Goal: Task Accomplishment & Management: Manage account settings

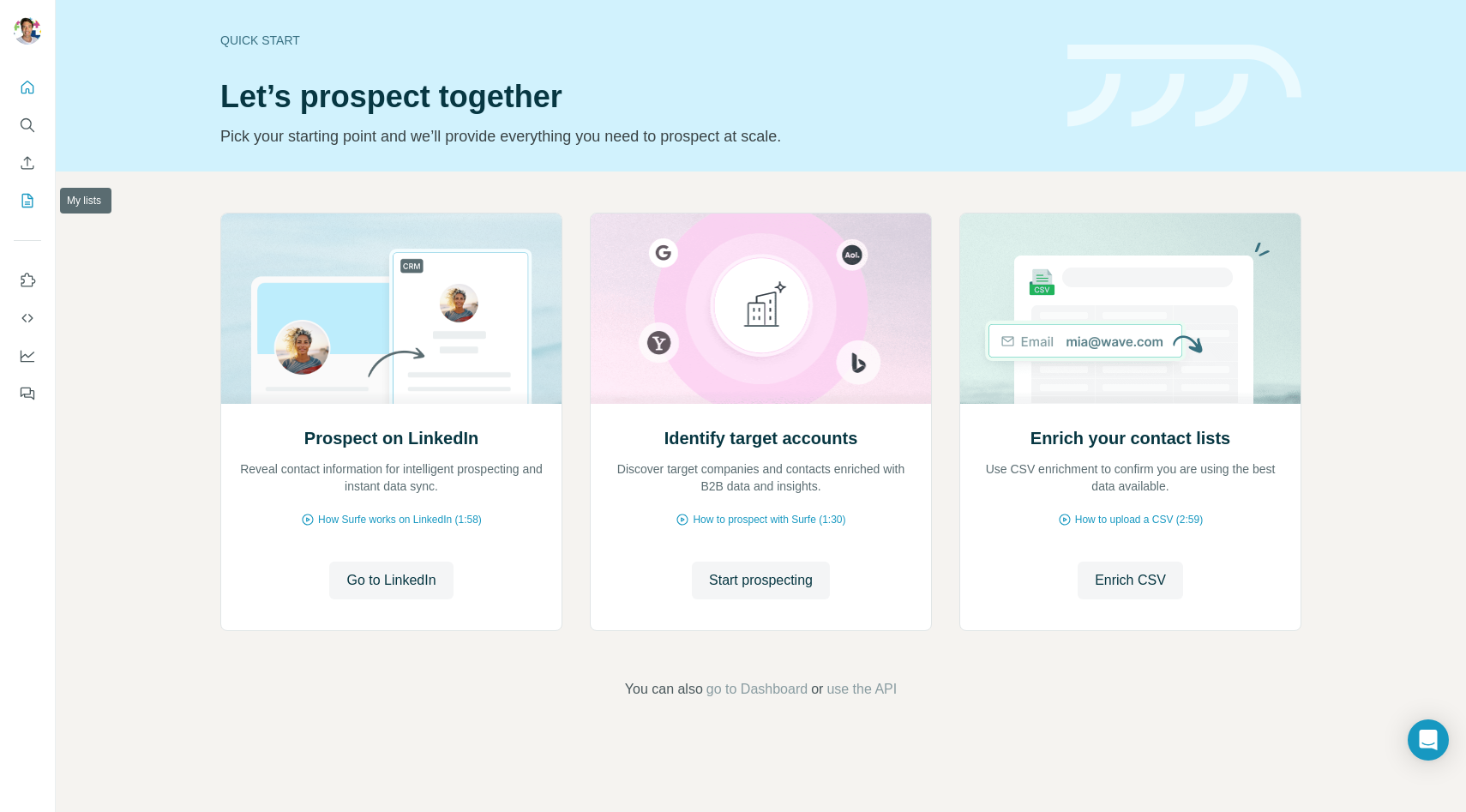
click at [24, 206] on icon "My lists" at bounding box center [27, 201] width 11 height 14
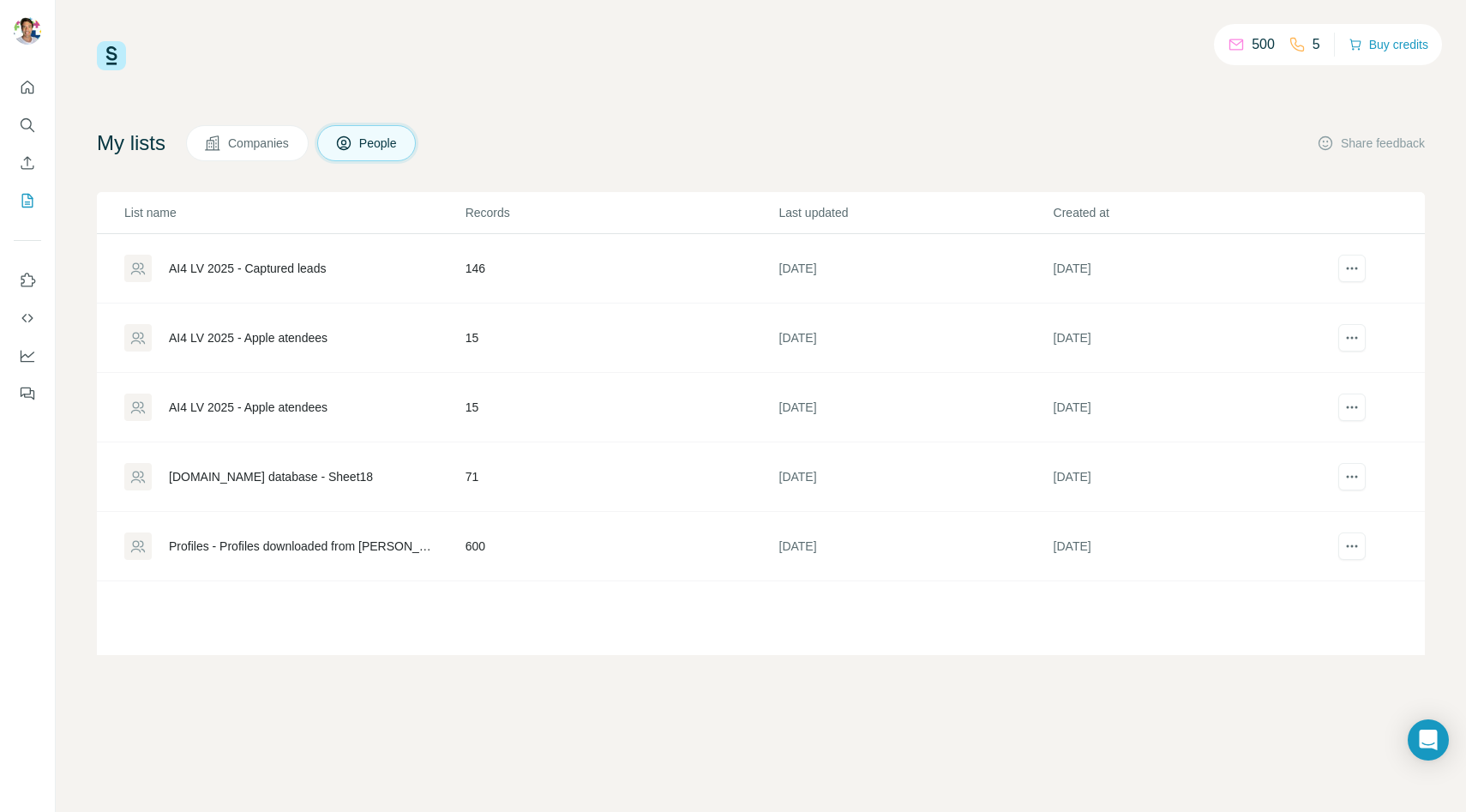
click at [1288, 50] on icon at bounding box center [1296, 44] width 17 height 17
click at [1227, 34] on div "500" at bounding box center [1250, 44] width 47 height 21
click at [1228, 36] on icon at bounding box center [1235, 44] width 17 height 17
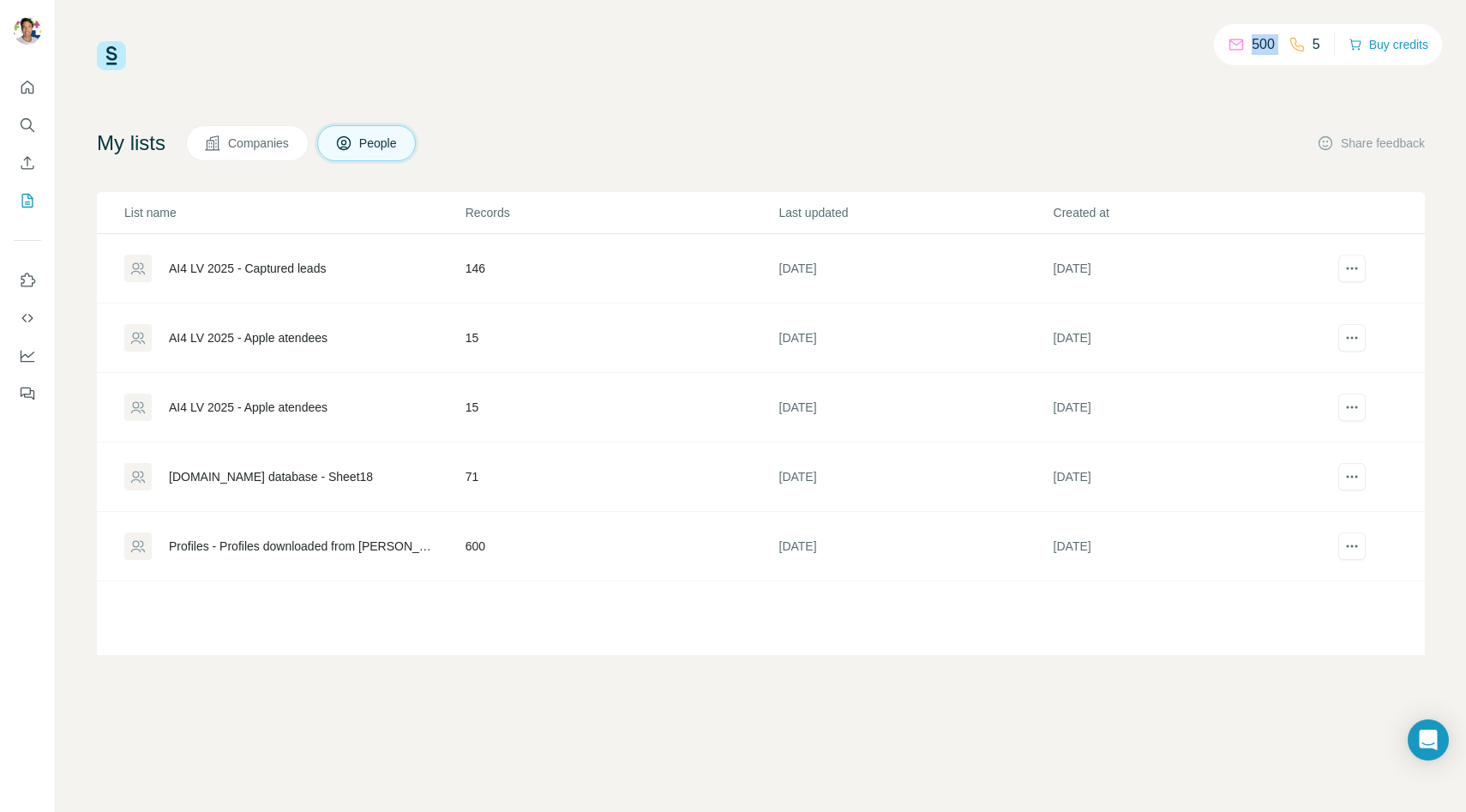
click at [1228, 36] on icon at bounding box center [1235, 44] width 17 height 17
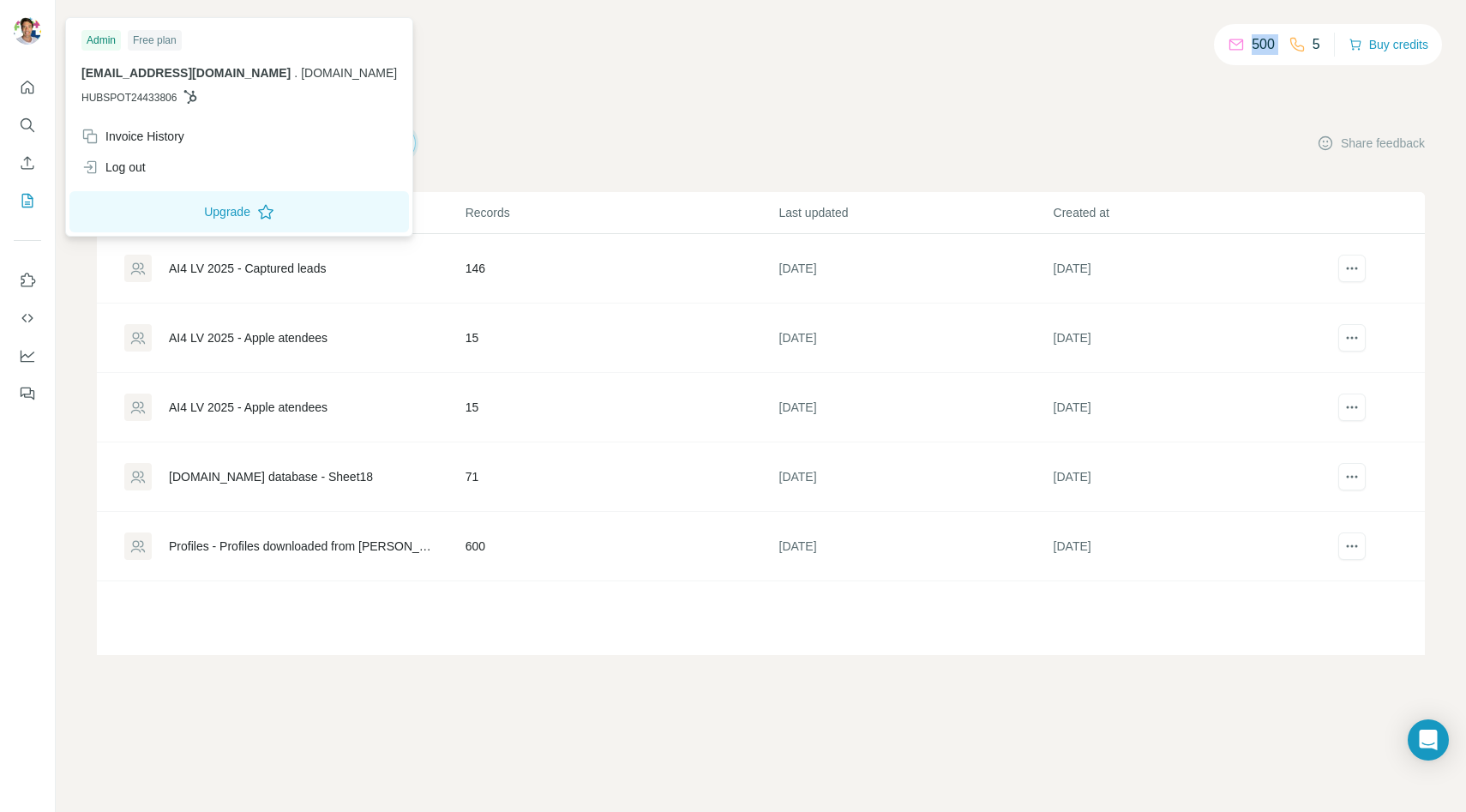
click at [31, 27] on img at bounding box center [27, 30] width 27 height 27
click at [107, 40] on div "Admin" at bounding box center [102, 40] width 40 height 21
click at [166, 140] on div "Invoice History" at bounding box center [133, 136] width 103 height 17
